Goal: Task Accomplishment & Management: Manage account settings

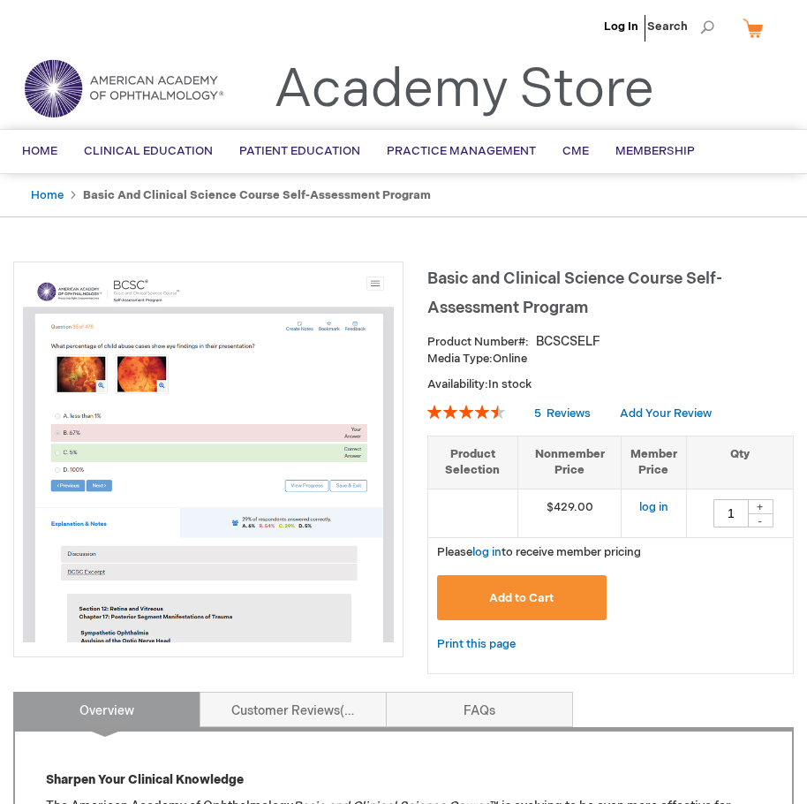
click at [75, 26] on ul "Log In Search" at bounding box center [403, 31] width 807 height 62
click at [623, 19] on li "Log In" at bounding box center [621, 26] width 43 height 53
click at [91, 1] on ul "Log In Search" at bounding box center [403, 31] width 807 height 62
click at [624, 30] on link "Log In" at bounding box center [621, 26] width 34 height 14
click at [576, 27] on span "[PERSON_NAME]" at bounding box center [534, 26] width 98 height 14
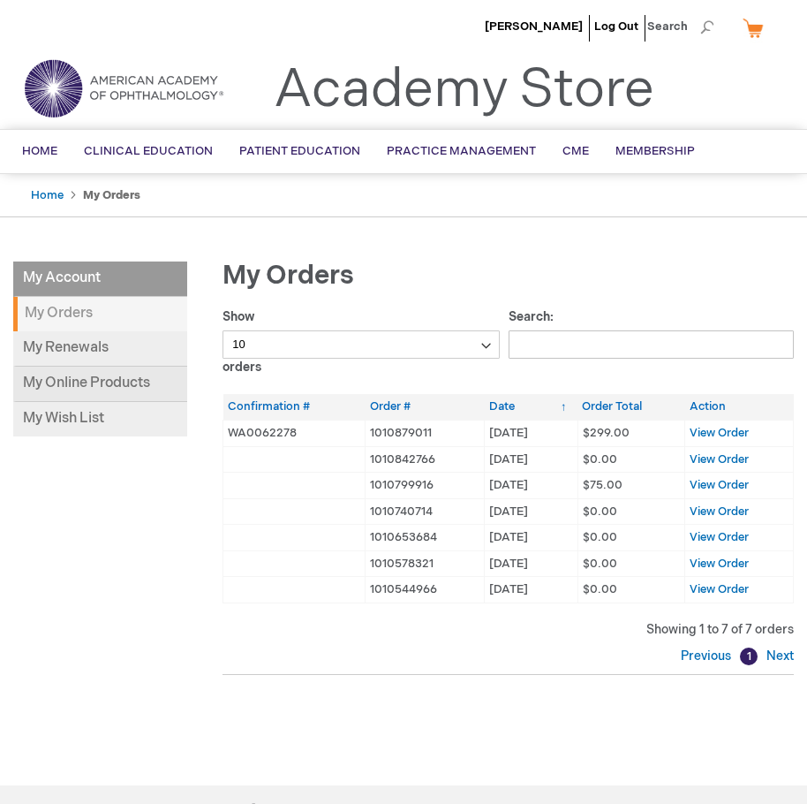
click at [79, 376] on link "My Online Products" at bounding box center [100, 384] width 174 height 35
